Goal: Task Accomplishment & Management: Manage account settings

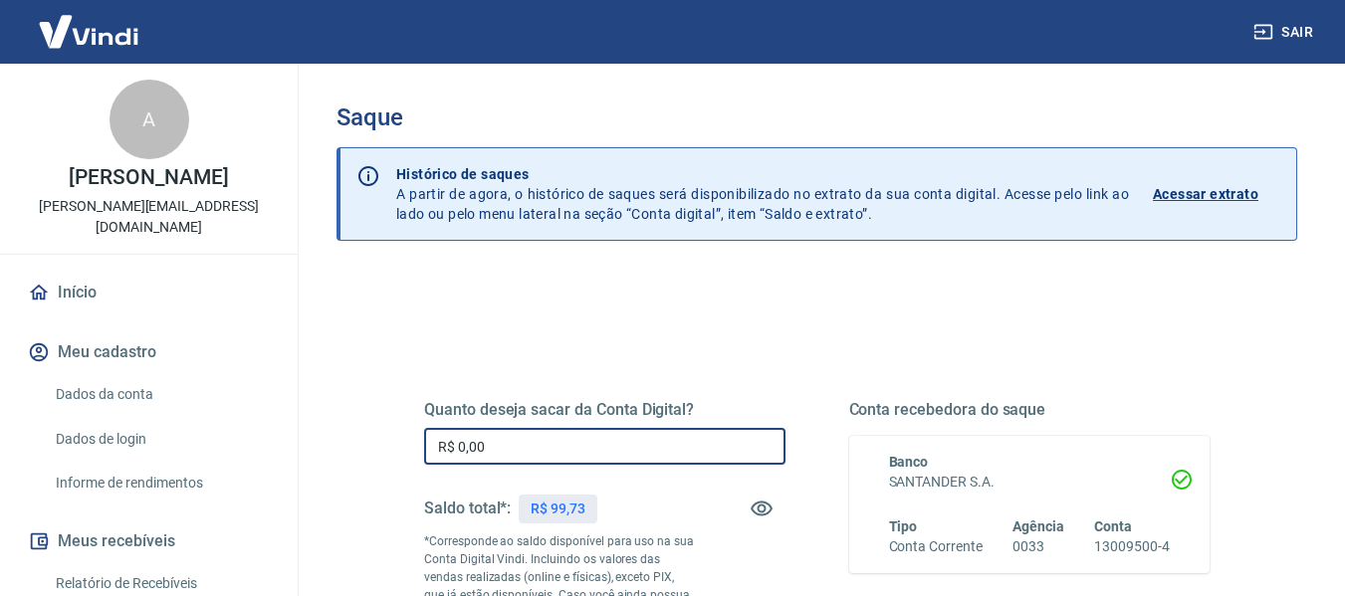
click at [485, 441] on input "R$ 0,00" at bounding box center [604, 446] width 361 height 37
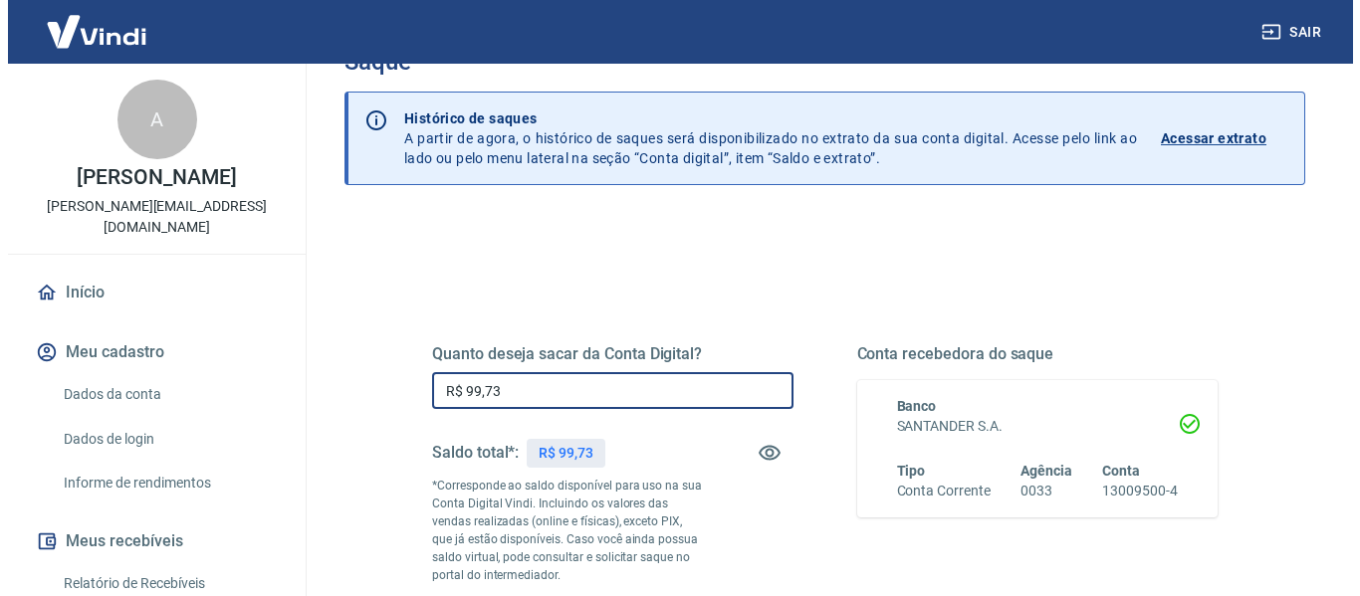
scroll to position [299, 0]
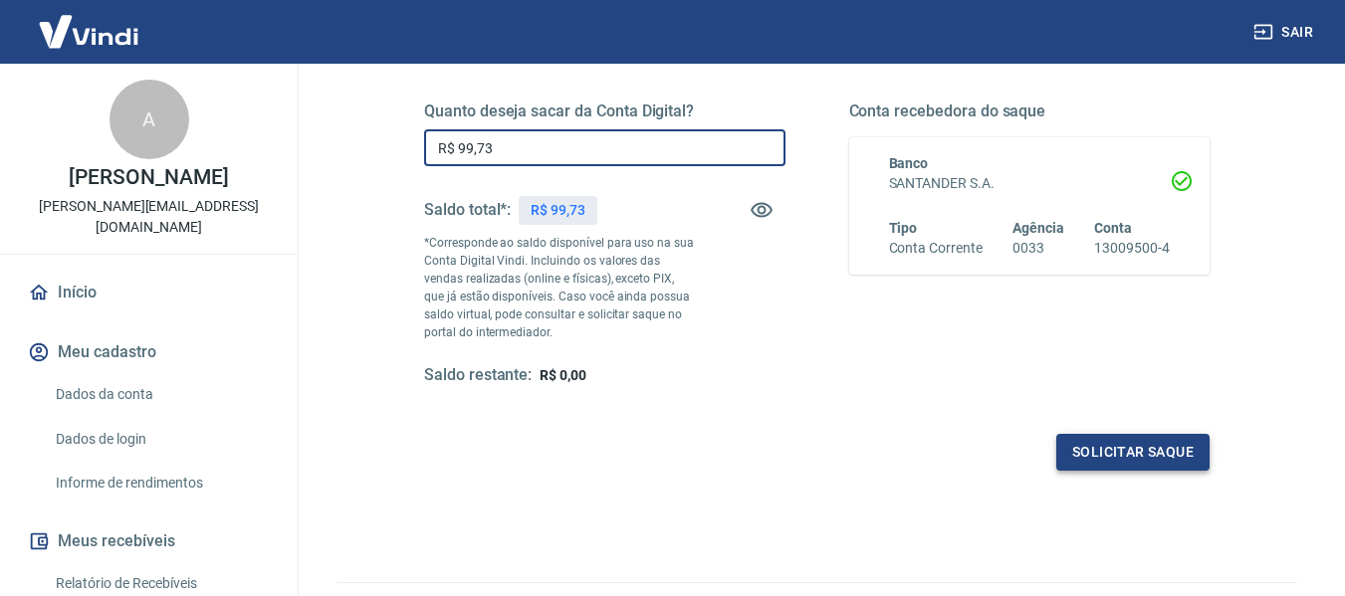
type input "R$ 99,73"
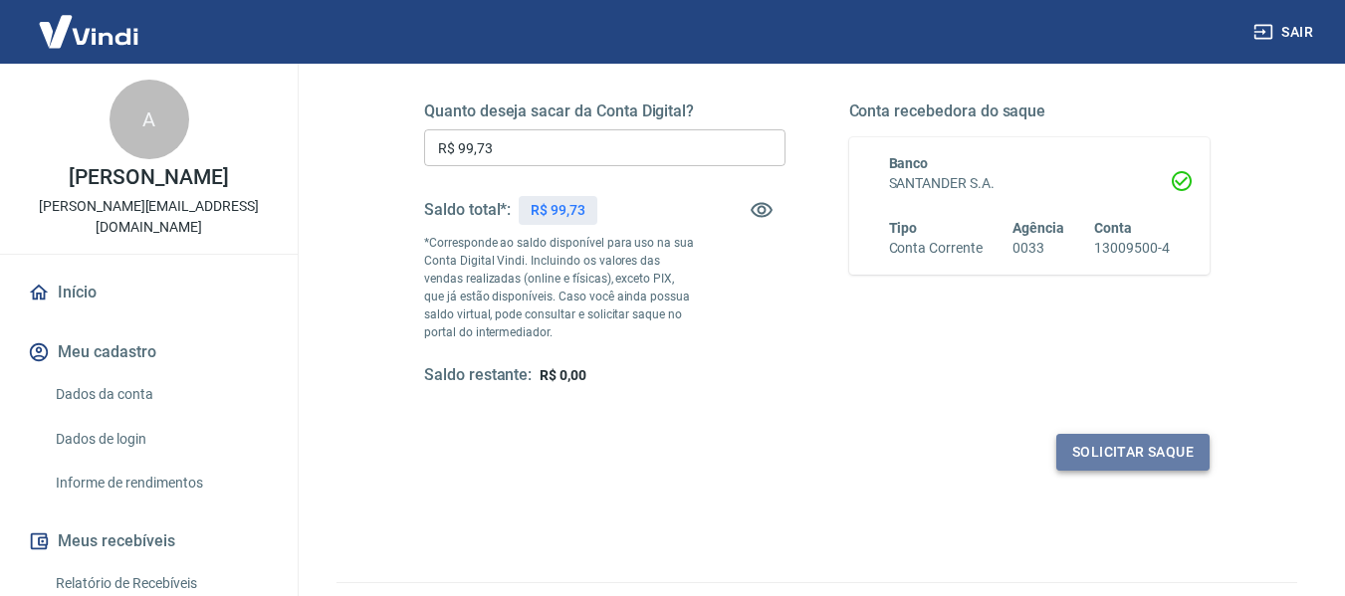
click at [1096, 456] on button "Solicitar saque" at bounding box center [1132, 452] width 153 height 37
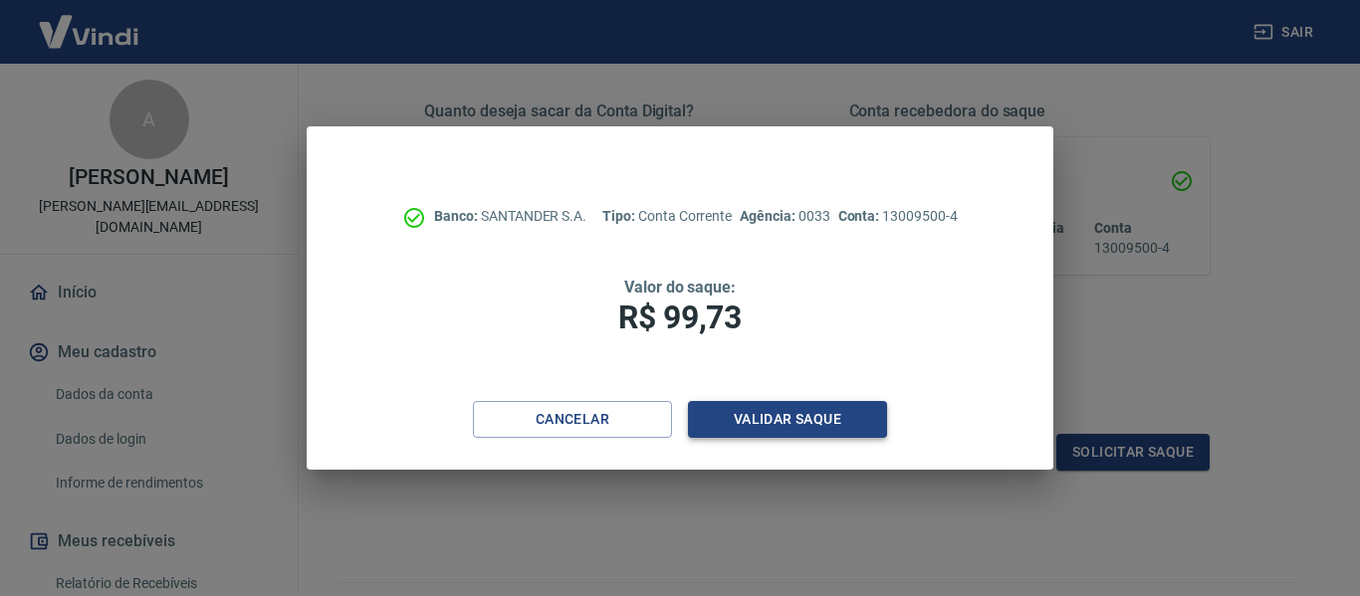
click at [736, 432] on button "Validar saque" at bounding box center [787, 419] width 199 height 37
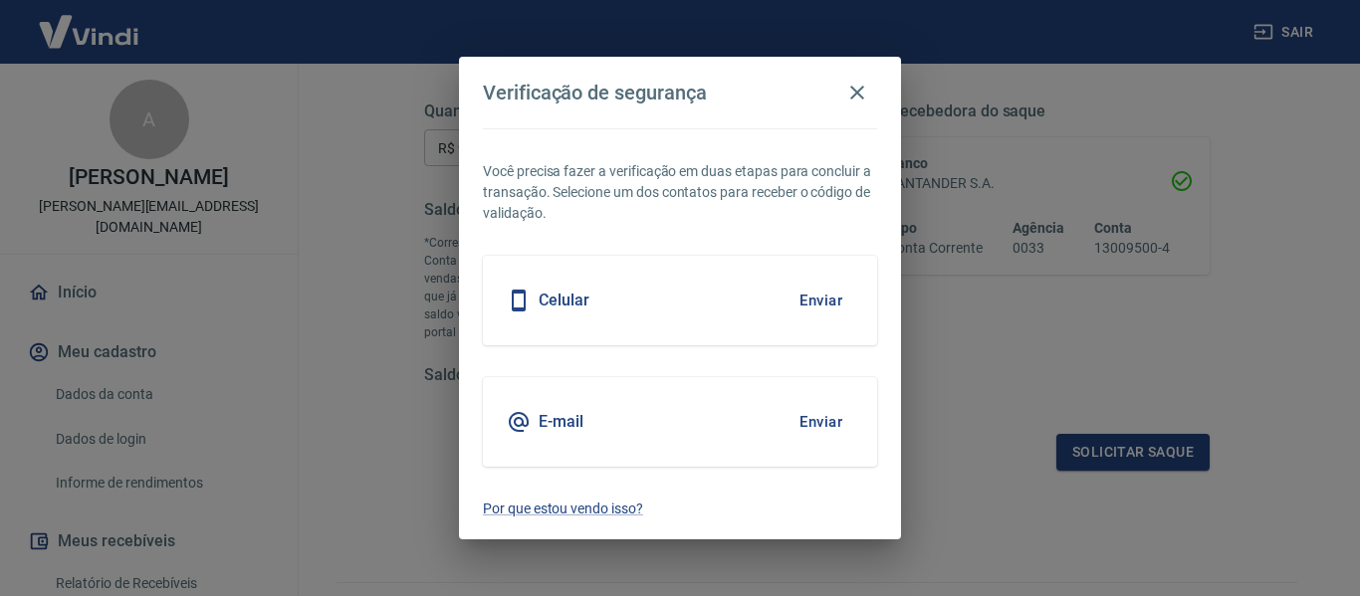
click at [700, 316] on div "Celular Enviar" at bounding box center [680, 301] width 394 height 90
click at [832, 307] on button "Enviar" at bounding box center [821, 301] width 65 height 42
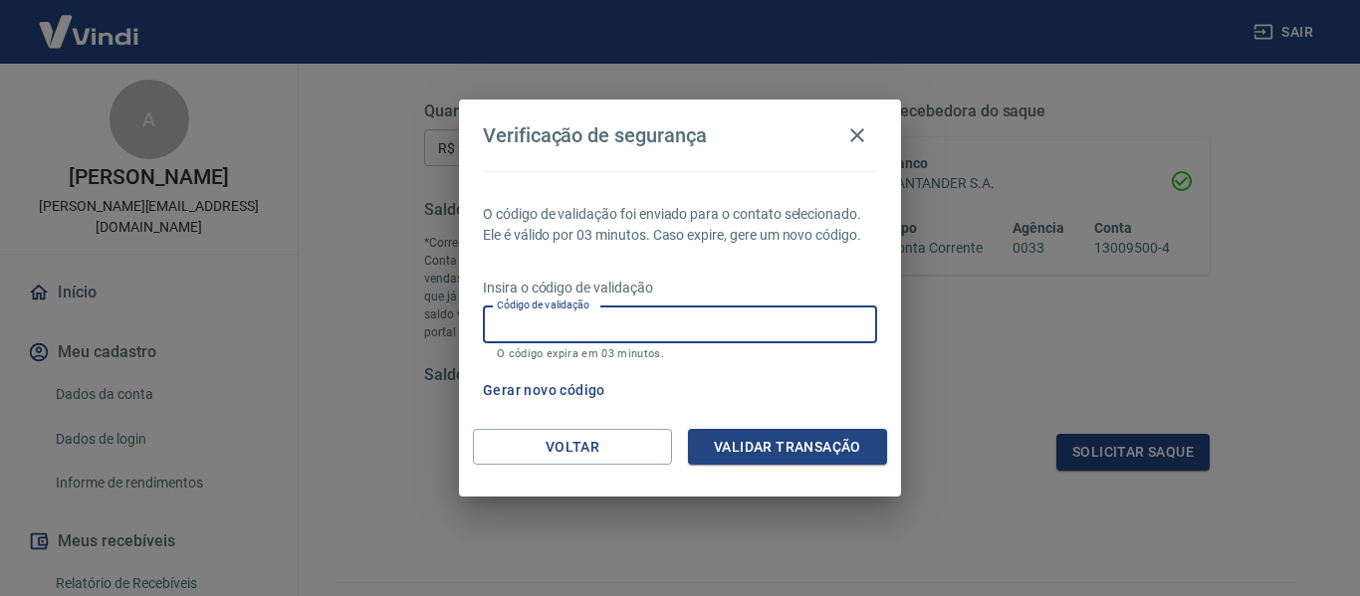
click at [823, 315] on input "Código de validação" at bounding box center [680, 325] width 394 height 37
type input "591142"
click at [795, 444] on button "Validar transação" at bounding box center [787, 447] width 199 height 37
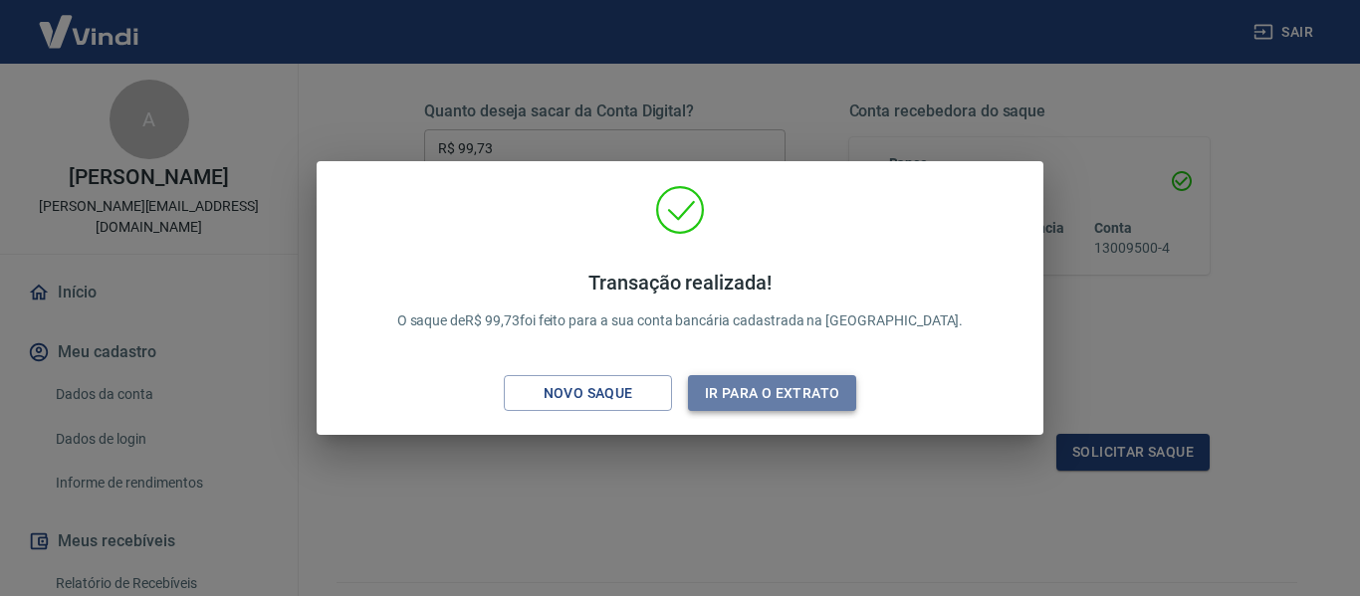
click at [723, 386] on button "Ir para o extrato" at bounding box center [772, 393] width 168 height 37
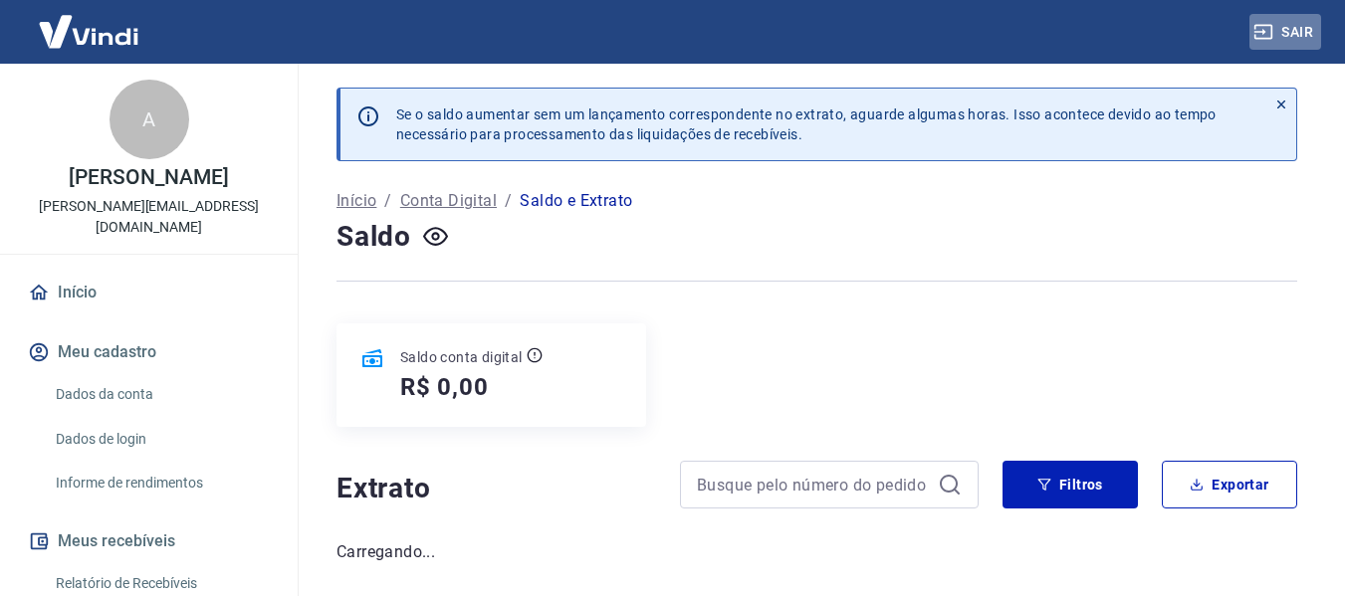
click at [1314, 29] on button "Sair" at bounding box center [1286, 32] width 72 height 37
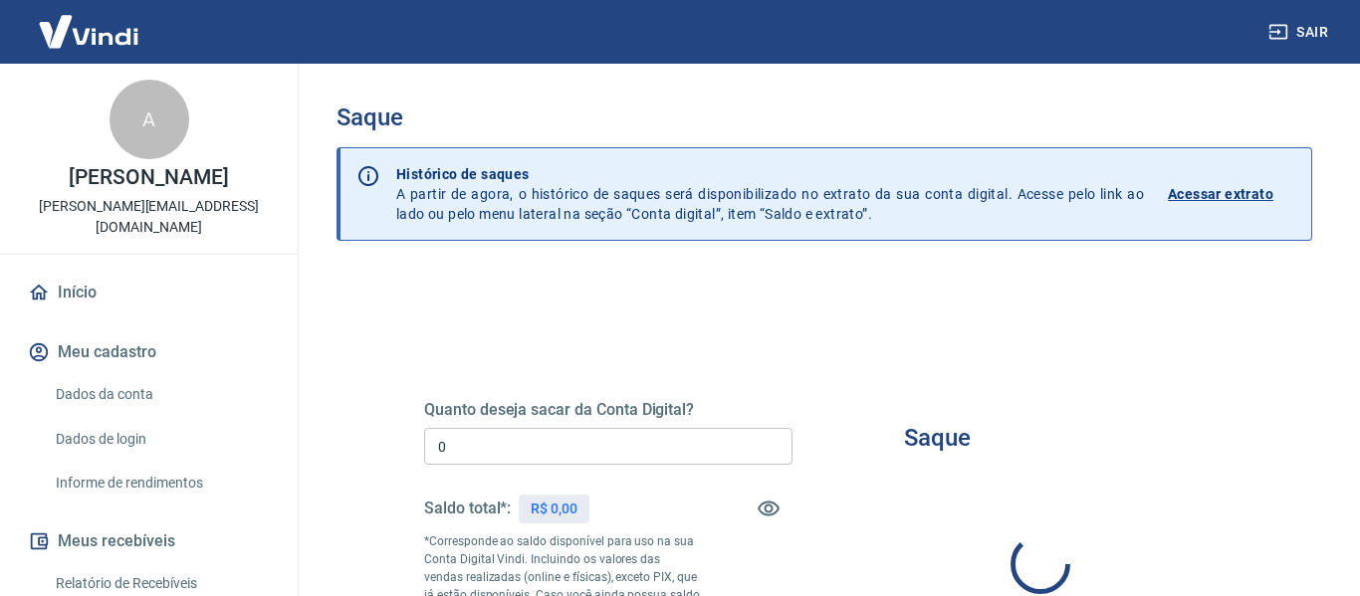
type input "R$ 0,00"
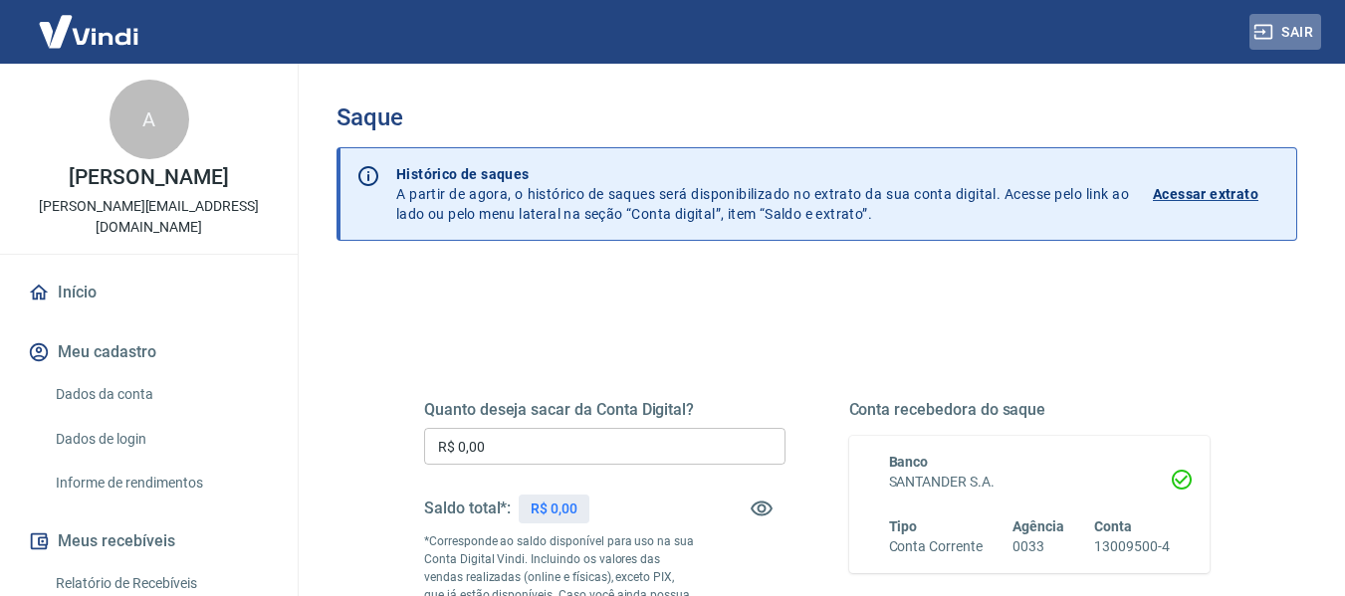
click at [1316, 23] on button "Sair" at bounding box center [1286, 32] width 72 height 37
click at [1289, 25] on button "Sair" at bounding box center [1286, 32] width 72 height 37
click at [1301, 36] on button "Sair" at bounding box center [1286, 32] width 72 height 37
